Goal: Browse casually

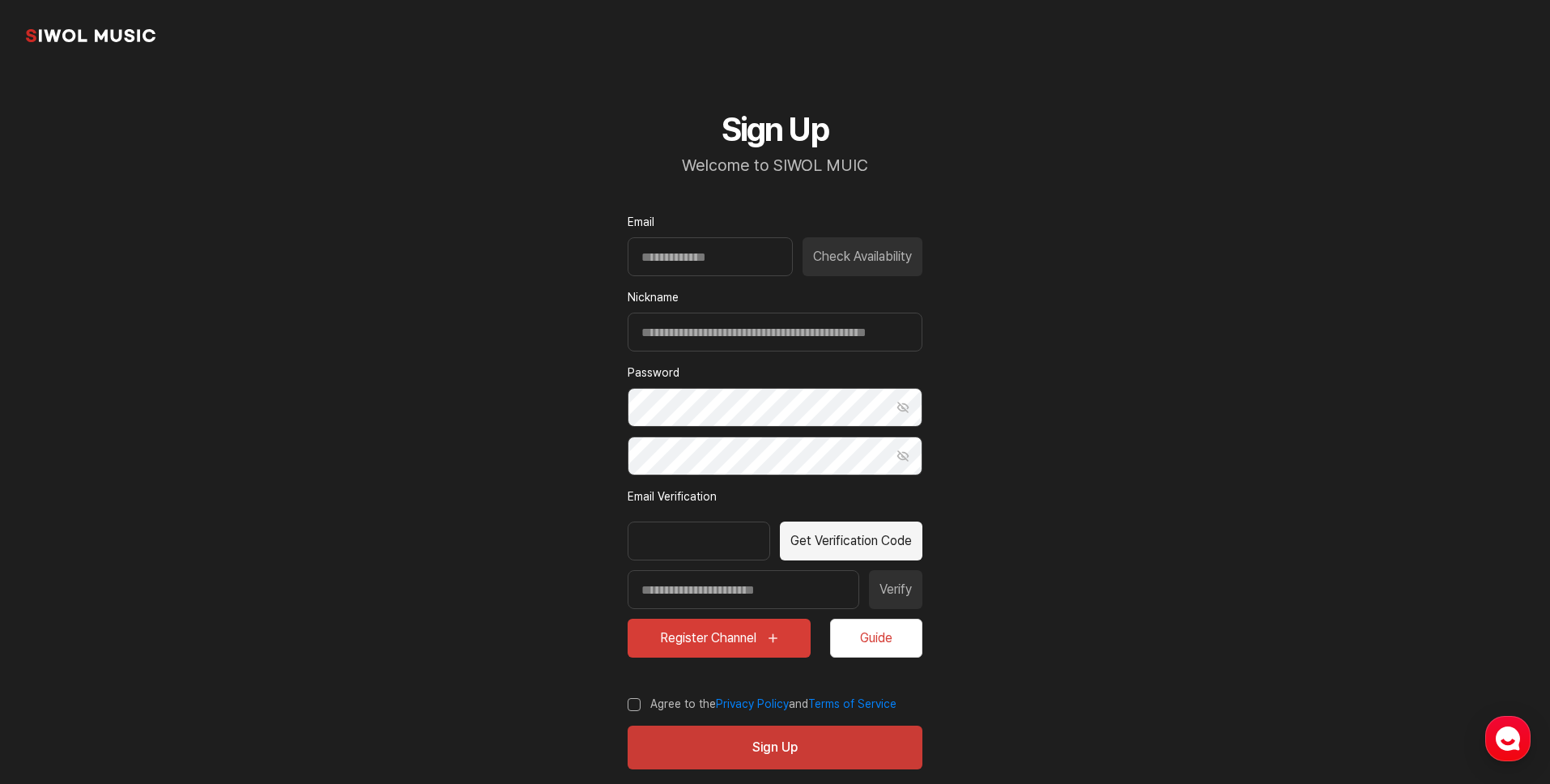
click at [100, 37] on link "common.brand" at bounding box center [90, 36] width 129 height 33
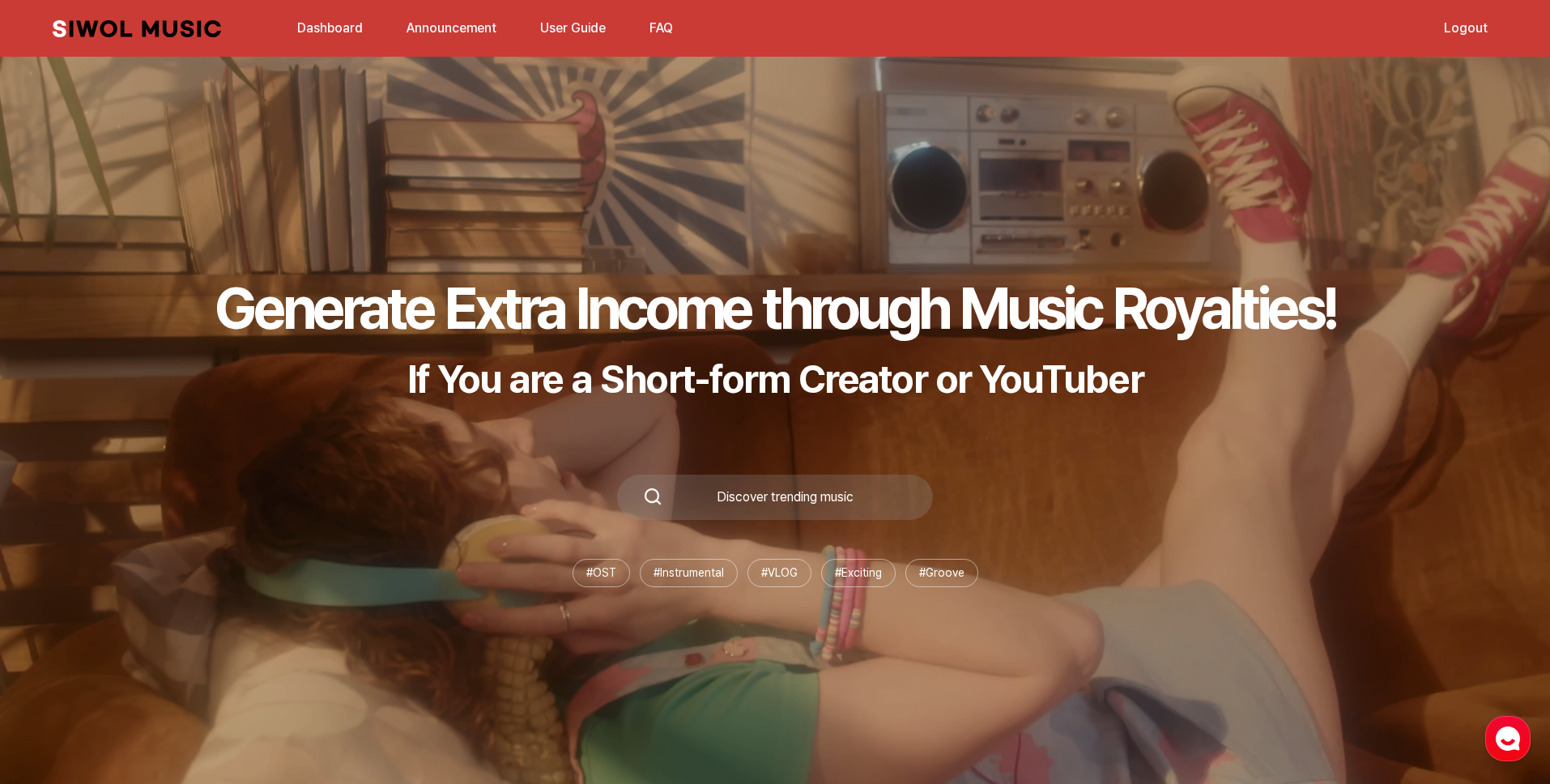
click at [349, 30] on link "Dashboard" at bounding box center [330, 28] width 85 height 35
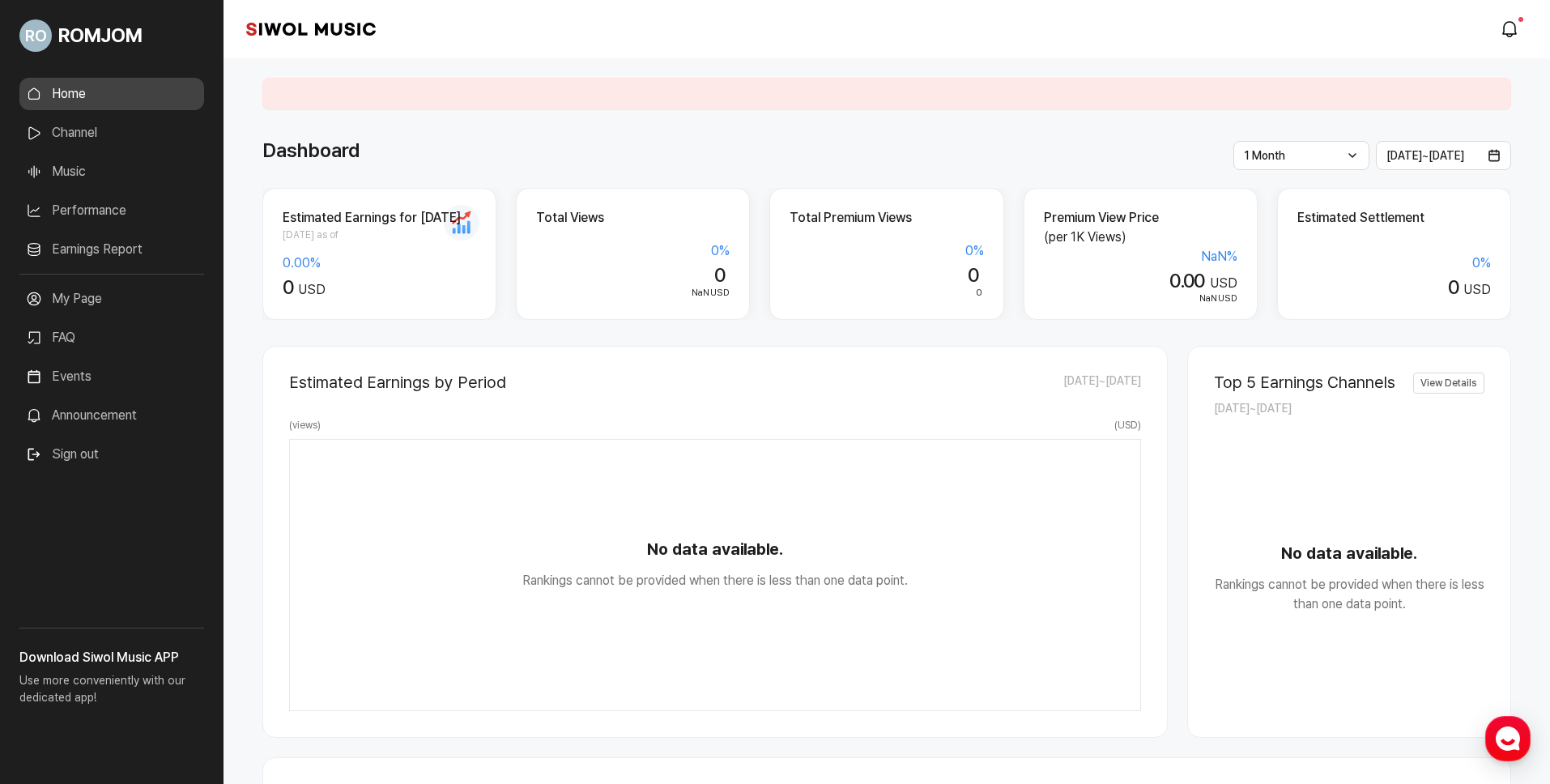
click at [52, 170] on link "Music" at bounding box center [111, 172] width 185 height 33
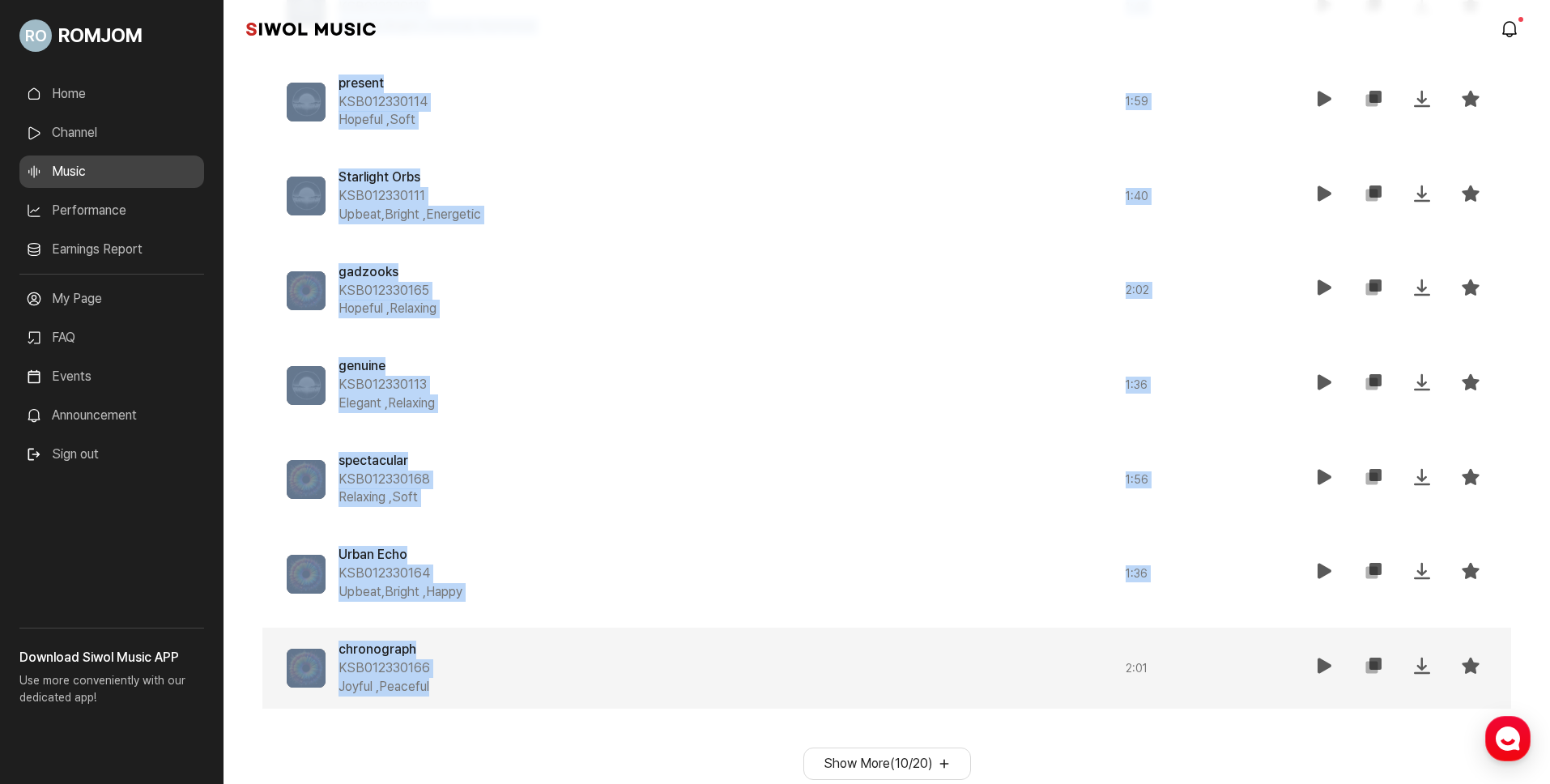
scroll to position [1191, 0]
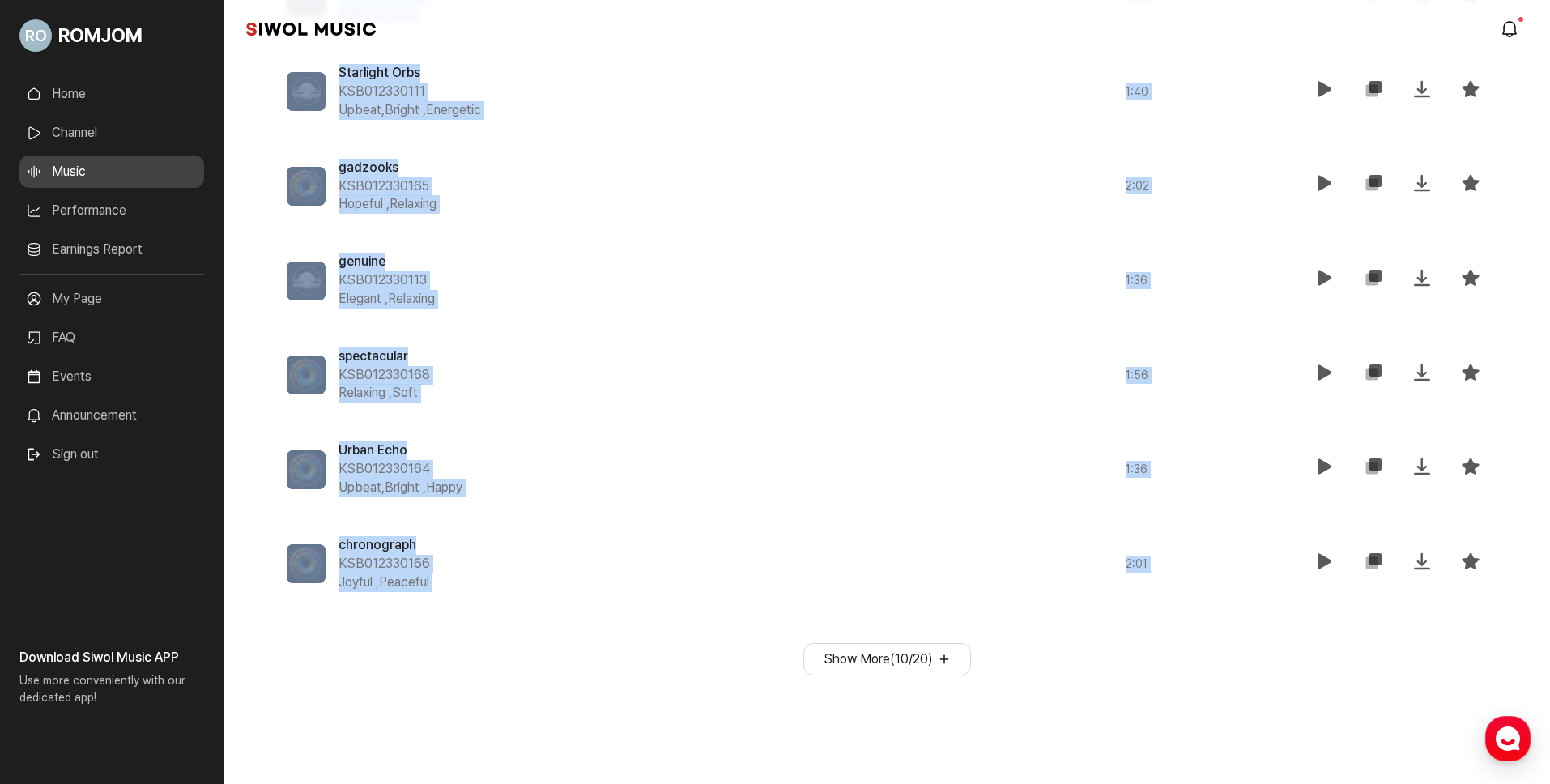
drag, startPoint x: 271, startPoint y: 585, endPoint x: 798, endPoint y: 615, distance: 527.9
click at [796, 614] on div "Discover More 전체 Rock New Age 총 [DEMOGRAPHIC_DATA] 곡 By Popularity Music List Y…" at bounding box center [887, 110] width 1249 height 1127
click at [847, 662] on button "Show More ( 10 / 20 )" at bounding box center [887, 659] width 168 height 33
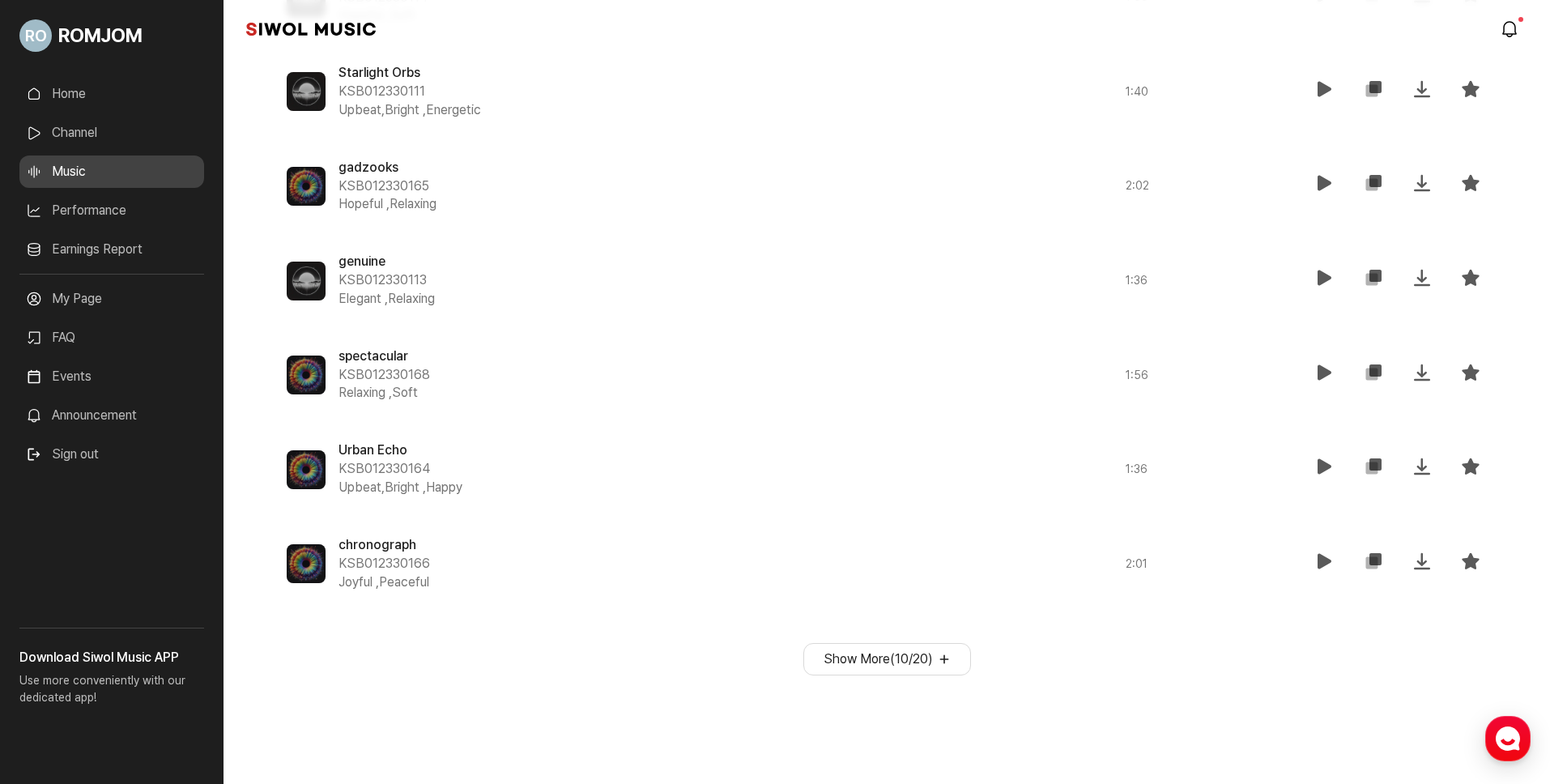
click at [903, 663] on button "Show More ( 10 / 20 )" at bounding box center [887, 659] width 168 height 33
click at [933, 667] on button "Show More ( 10 / 20 )" at bounding box center [887, 659] width 168 height 33
click at [908, 658] on button "Show More ( 10 / 20 )" at bounding box center [887, 659] width 168 height 33
click at [1006, 673] on div "Show More ( 10 / 20 )" at bounding box center [887, 659] width 1249 height 33
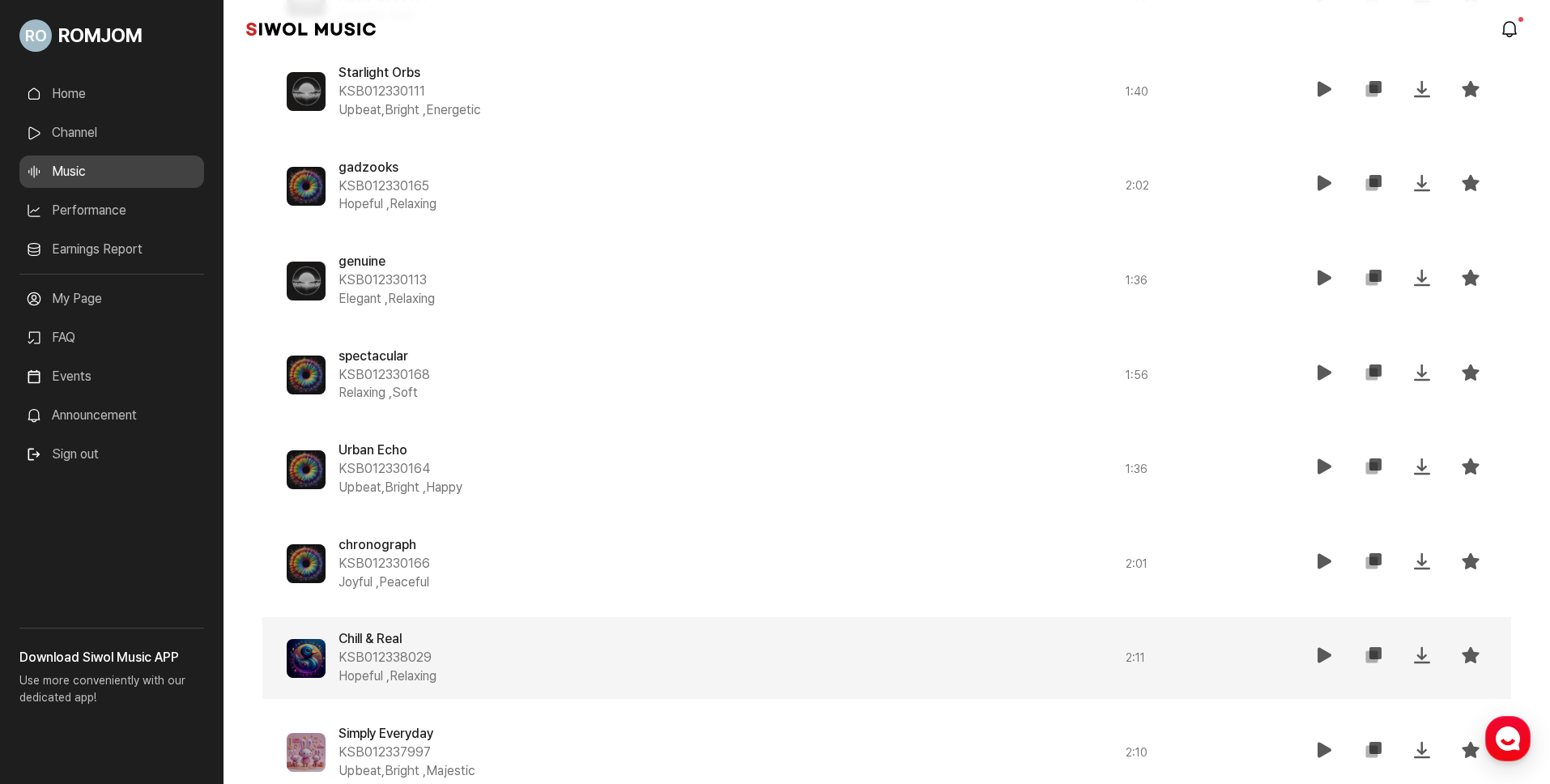
click at [908, 669] on div "Chill & Real KSB012338029 Hopeful , Relaxing" at bounding box center [660, 658] width 643 height 56
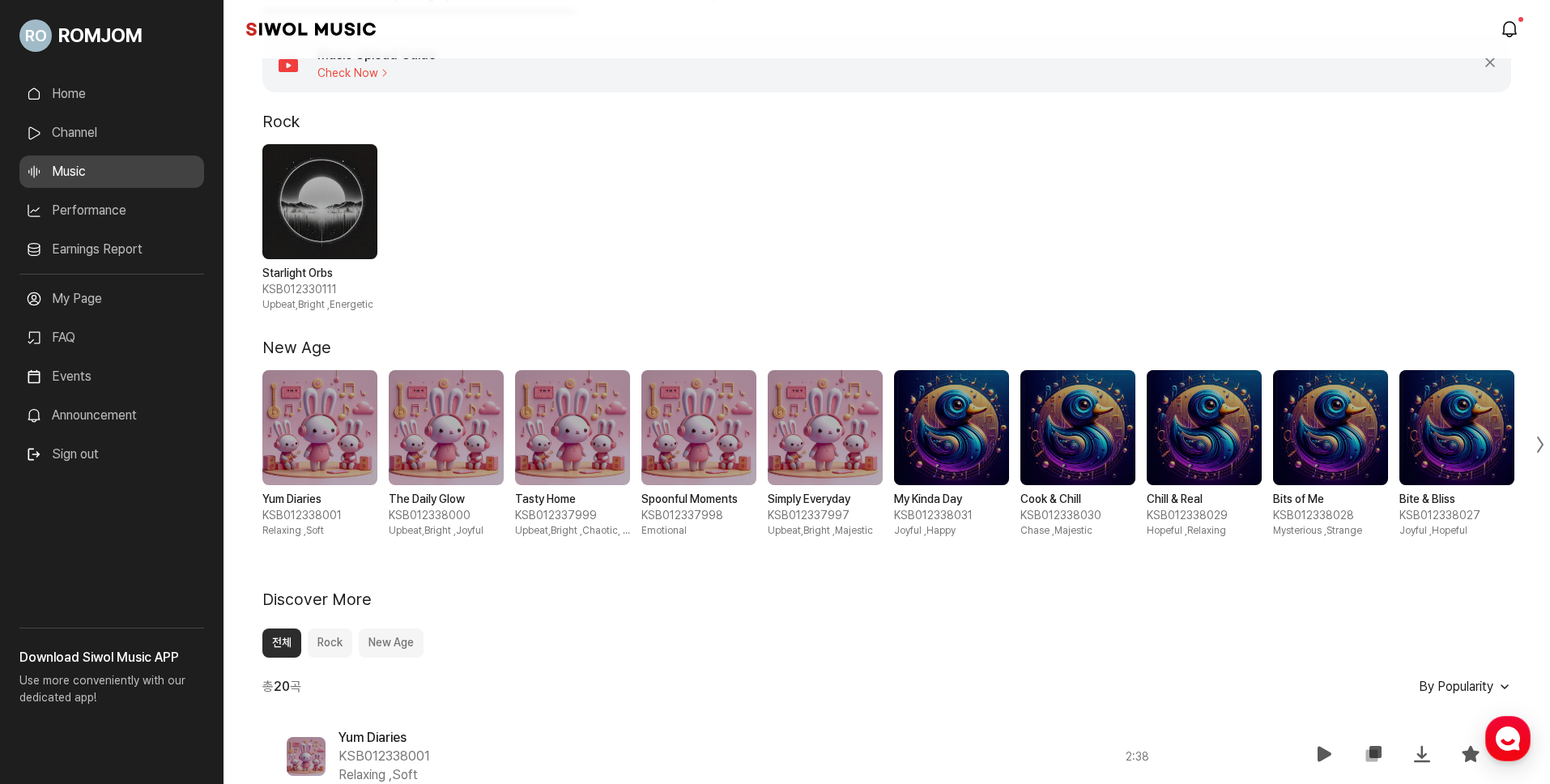
scroll to position [699, 0]
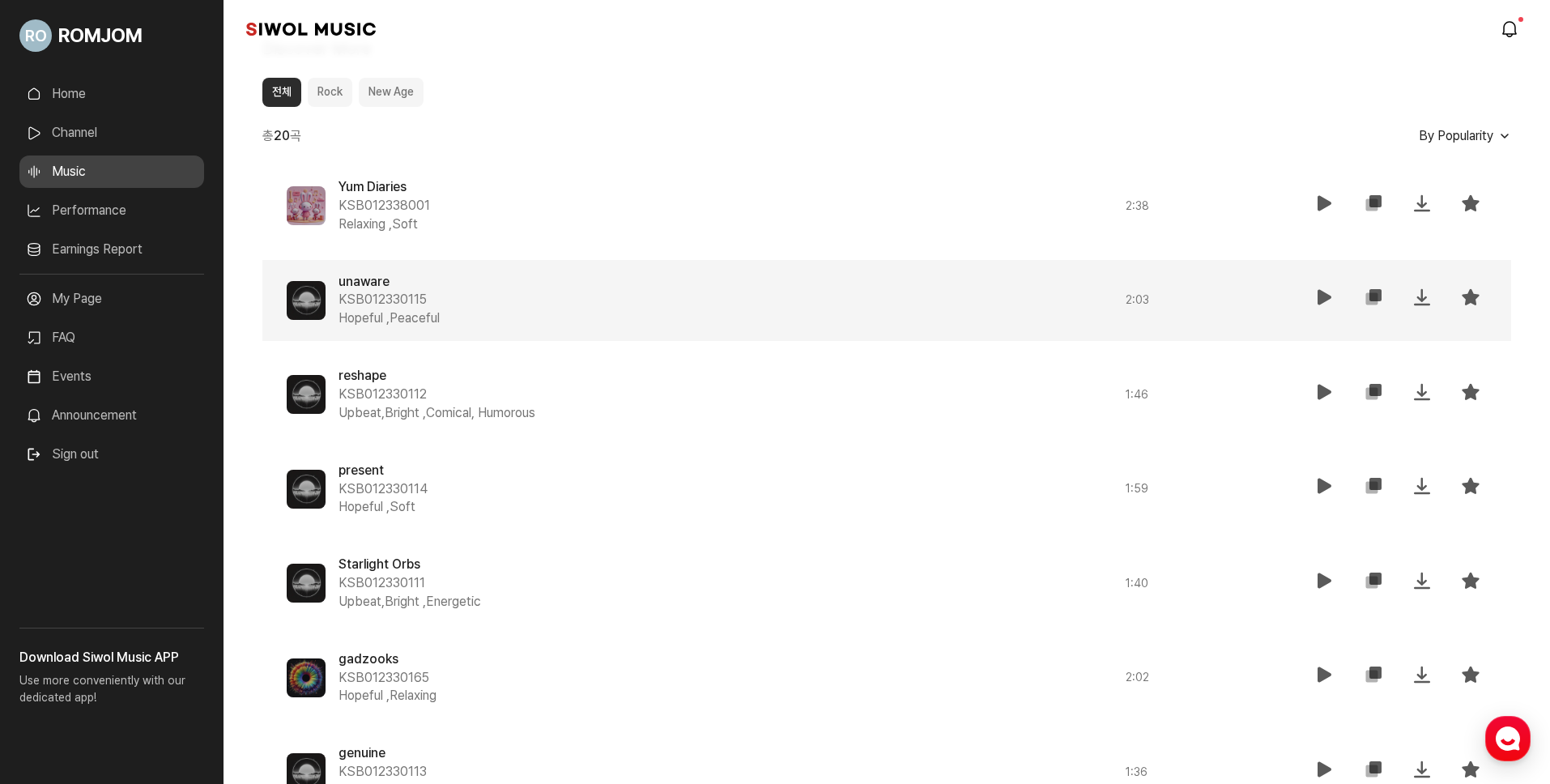
click at [264, 273] on div "unaware KSB012330115 Hopeful , Peaceful 2 : 03 재생 복사 저장 즐겨찾기" at bounding box center [887, 301] width 1249 height 82
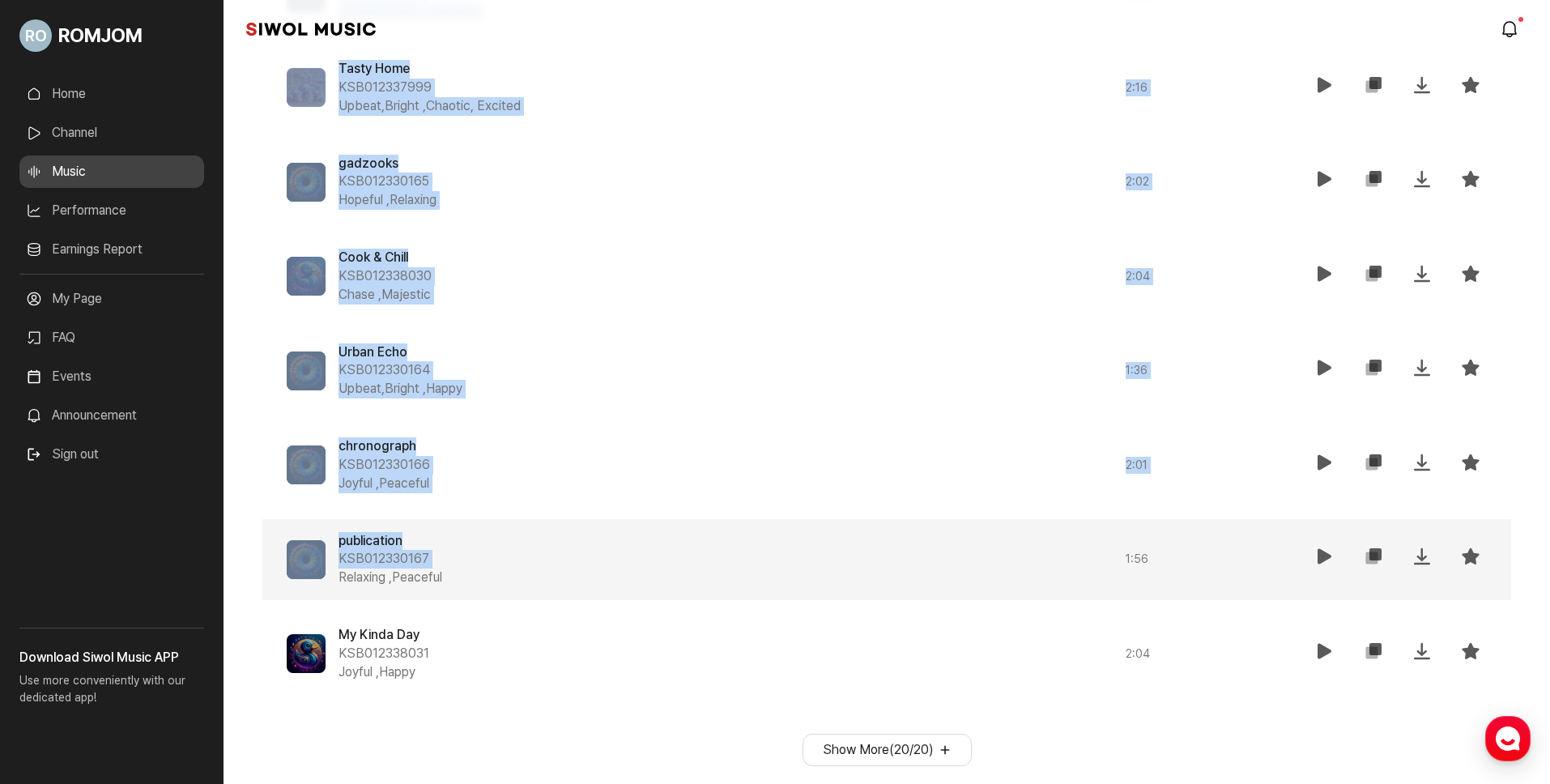
scroll to position [2135, 0]
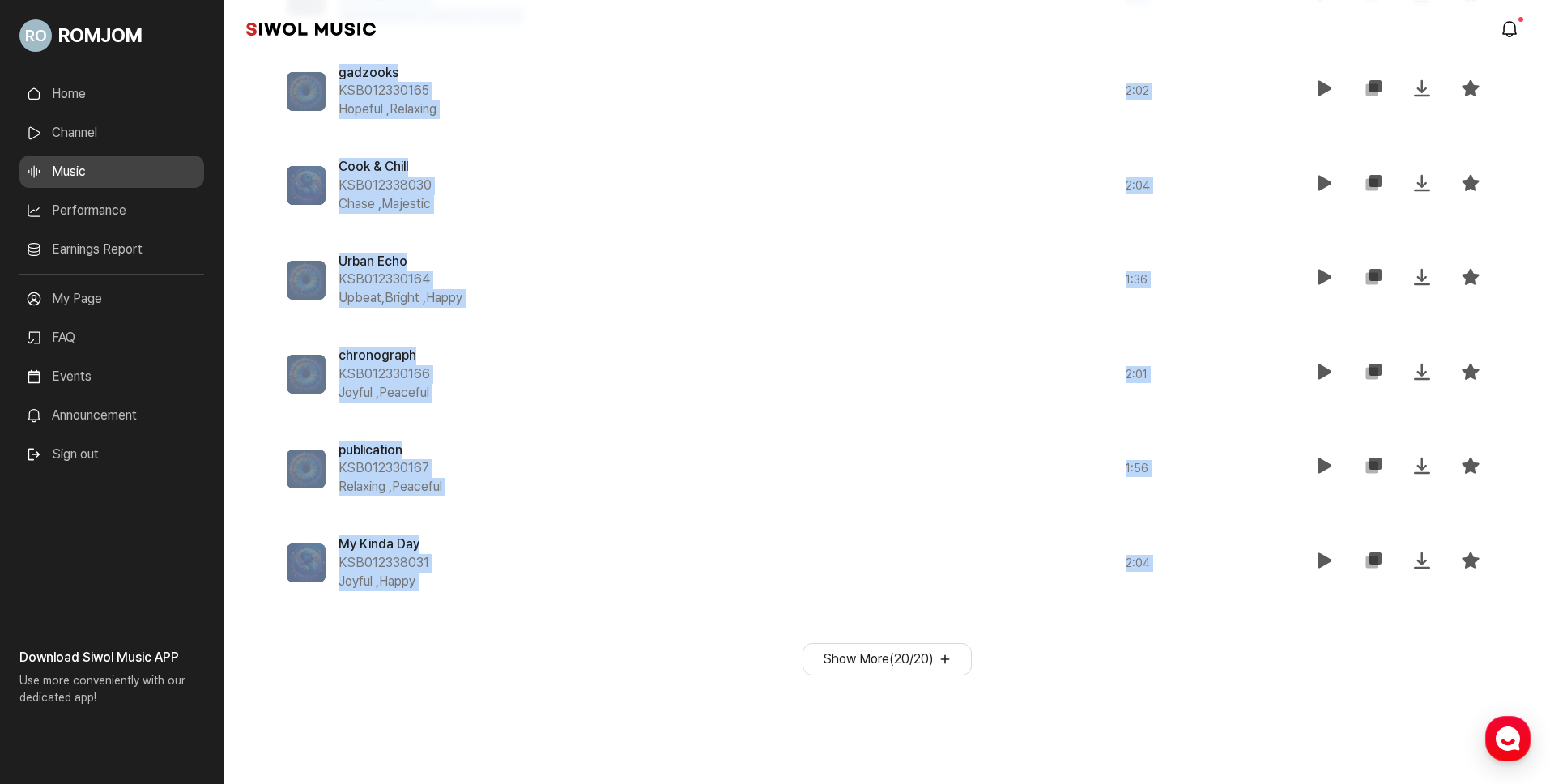
drag, startPoint x: 267, startPoint y: 183, endPoint x: 748, endPoint y: 644, distance: 666.2
copy div "Lor Ipsumdo SIT437907096 Ametcons , Adip 5 : 40 el se do eius tempori UTL633712…"
click at [908, 656] on button "Show More ( 20 / 20 )" at bounding box center [887, 659] width 170 height 33
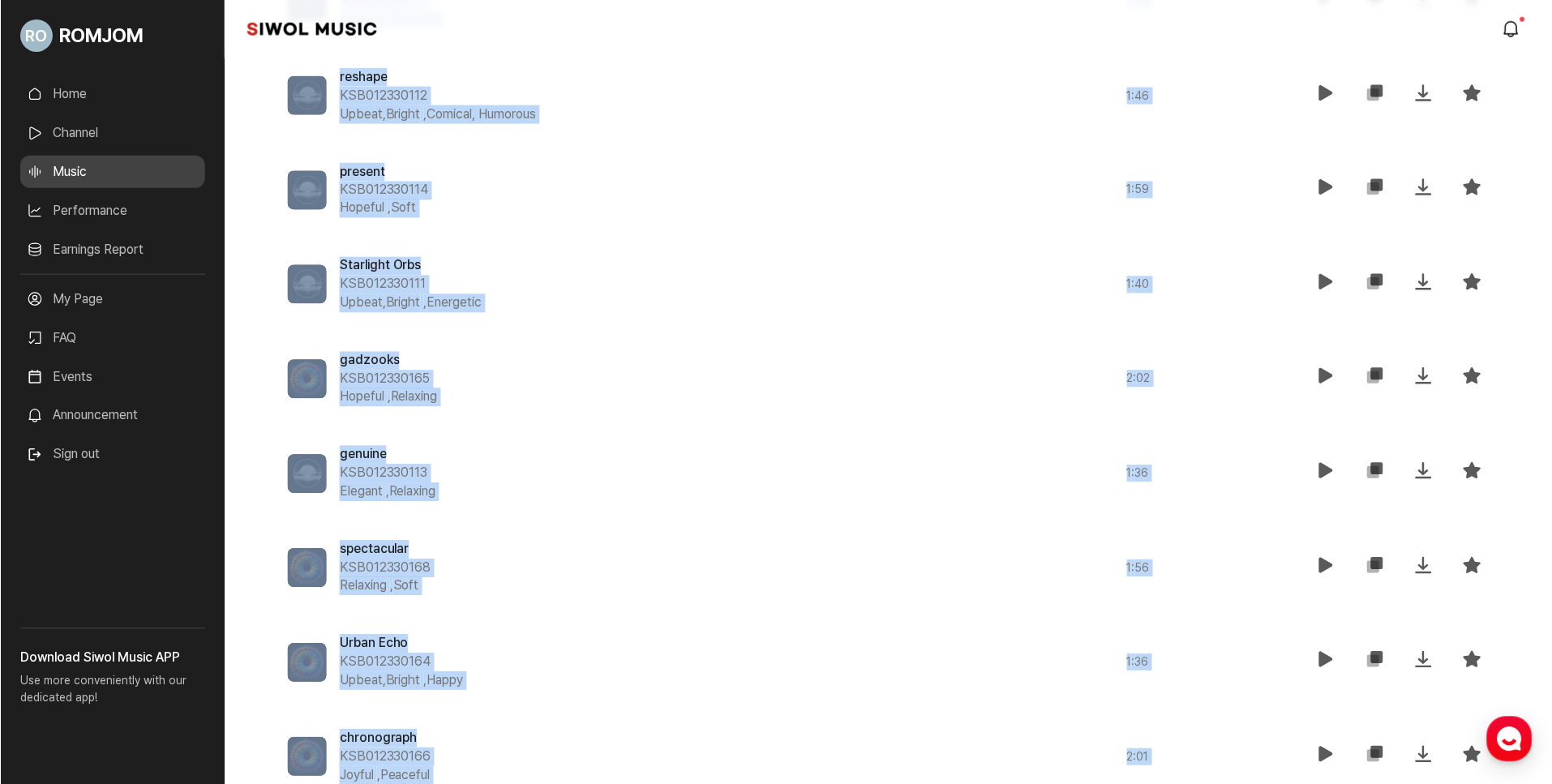
scroll to position [718, 0]
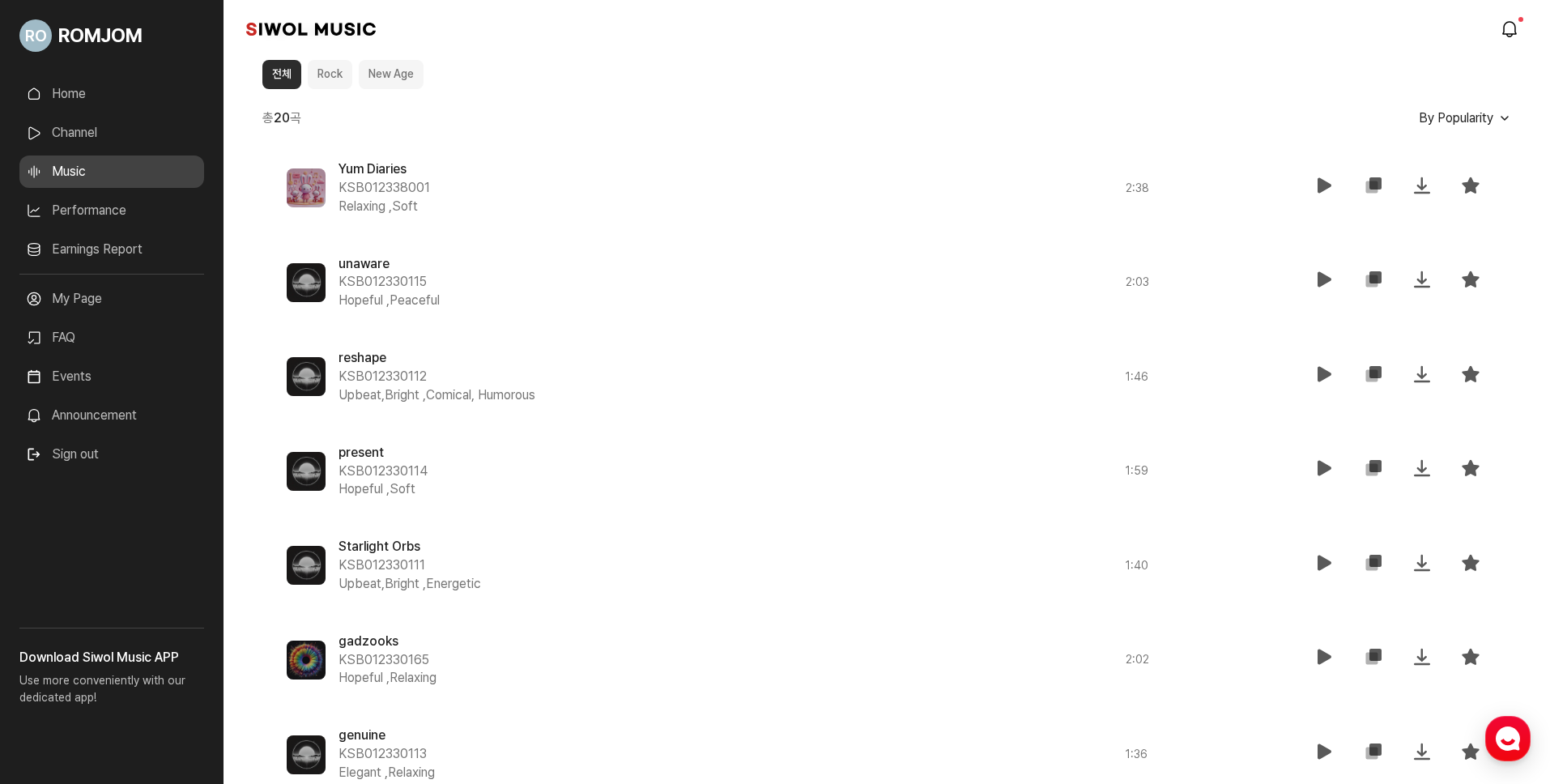
click at [758, 63] on div "전체 Rock New Age" at bounding box center [887, 75] width 1249 height 30
